Goal: Information Seeking & Learning: Find specific fact

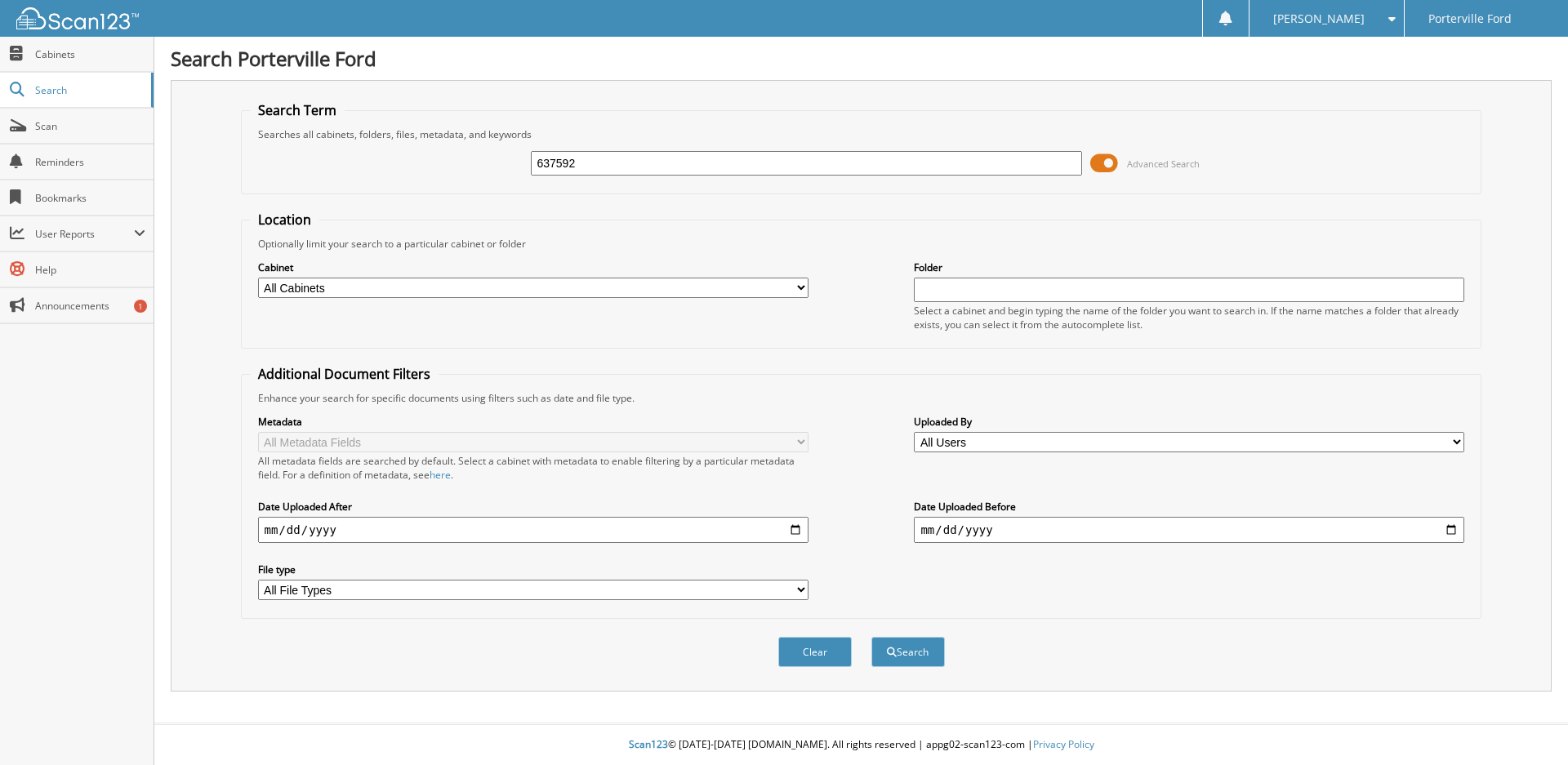
type input "637592"
click at [871, 637] on button "Search" at bounding box center [908, 652] width 73 height 30
